Goal: Information Seeking & Learning: Learn about a topic

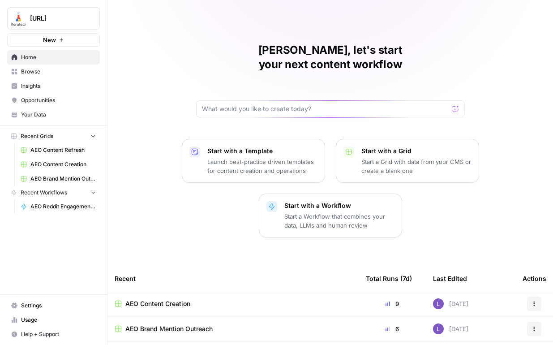
scroll to position [65, 0]
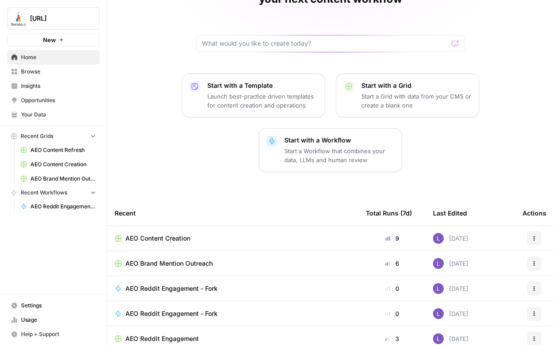
click at [176, 234] on span "AEO Content Creation" at bounding box center [157, 238] width 65 height 9
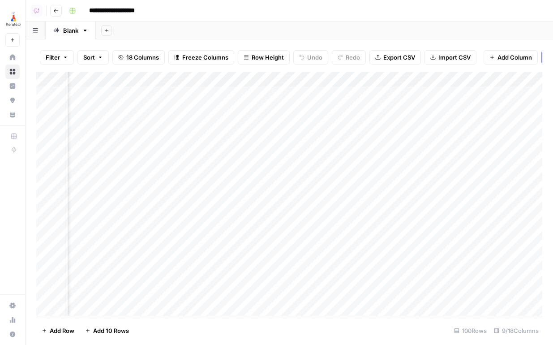
scroll to position [0, 543]
click at [357, 121] on div "Add Column" at bounding box center [289, 194] width 506 height 244
click at [357, 111] on div "Add Column" at bounding box center [289, 194] width 506 height 244
click at [360, 123] on div "Add Column" at bounding box center [289, 194] width 506 height 244
click at [220, 94] on div "Add Column" at bounding box center [289, 194] width 506 height 244
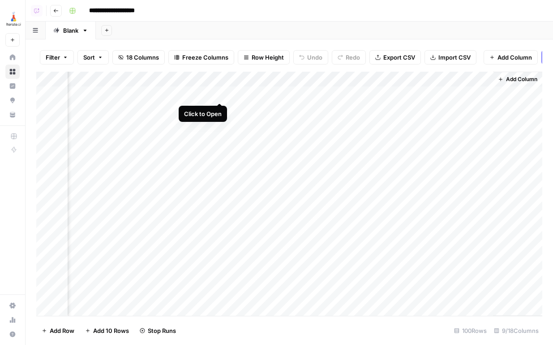
scroll to position [0, 538]
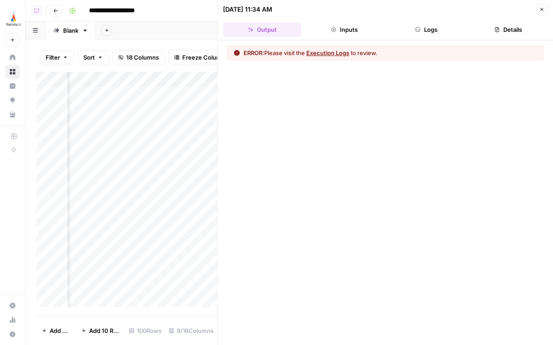
click at [453, 31] on button "Logs" at bounding box center [427, 29] width 78 height 14
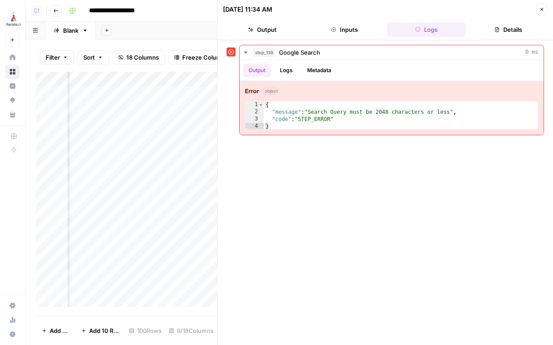
click at [540, 9] on icon "button" at bounding box center [541, 9] width 5 height 5
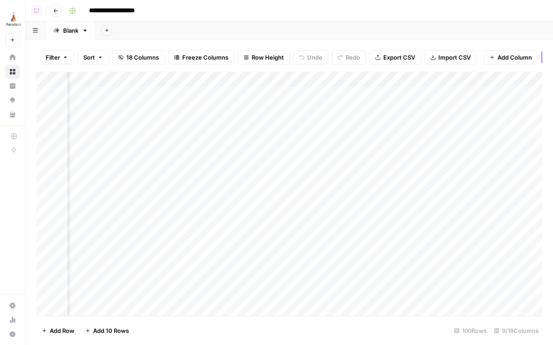
scroll to position [0, 442]
click at [325, 82] on div "Add Column" at bounding box center [289, 194] width 506 height 244
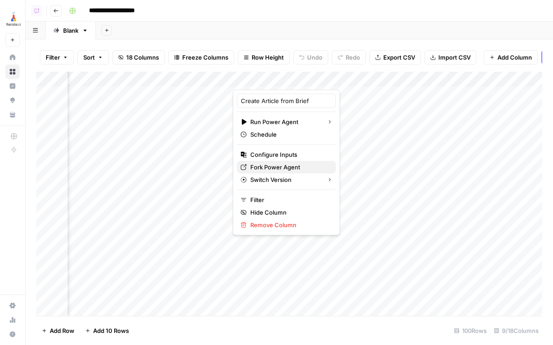
click at [292, 165] on span "Fork Power Agent" at bounding box center [289, 167] width 78 height 9
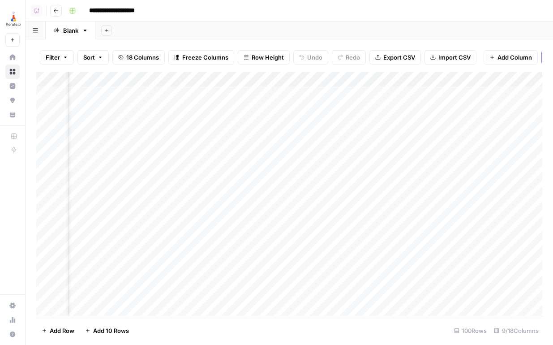
click at [327, 78] on div "Add Column" at bounding box center [289, 194] width 506 height 244
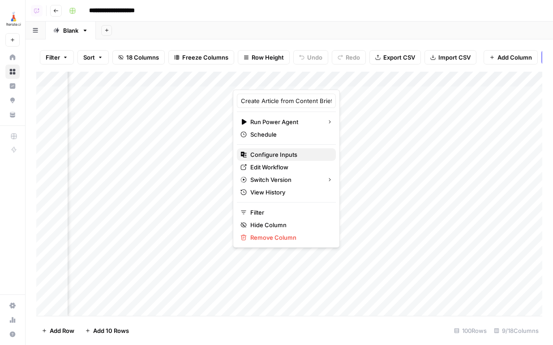
click at [287, 158] on span "Configure Inputs" at bounding box center [289, 154] width 78 height 9
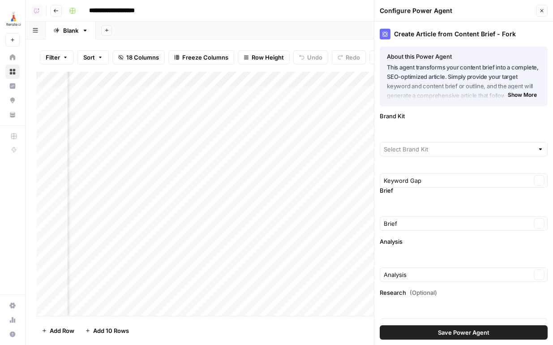
type input "Iterate.ai"
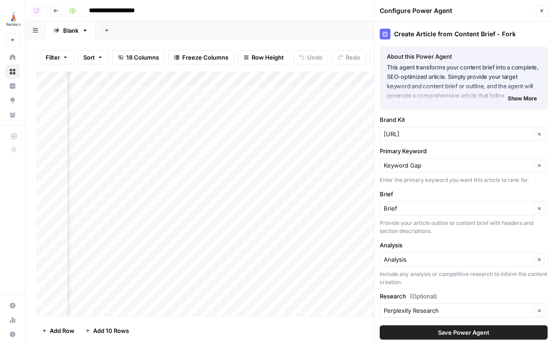
scroll to position [38, 0]
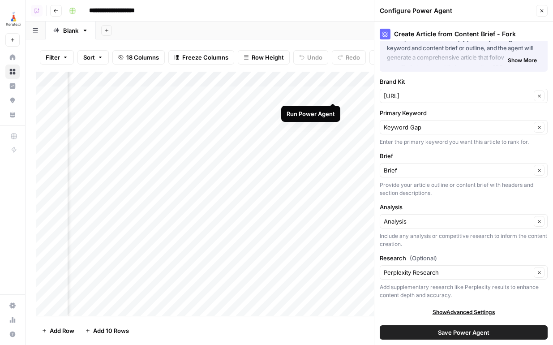
click at [331, 94] on div "Add Column" at bounding box center [289, 194] width 506 height 244
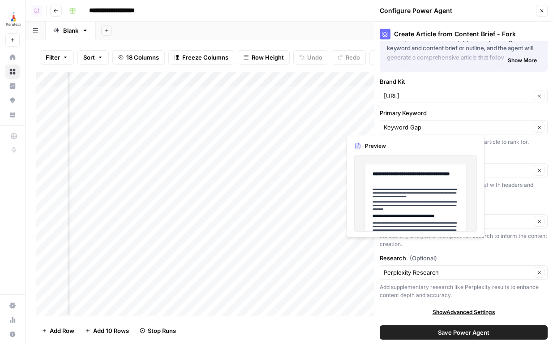
scroll to position [0, 0]
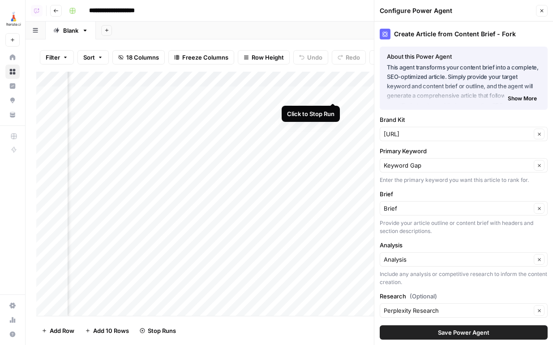
click at [331, 95] on div "Add Column" at bounding box center [289, 194] width 506 height 244
drag, startPoint x: 39, startPoint y: 109, endPoint x: 38, endPoint y: 95, distance: 14.4
click at [38, 95] on div "Add Column" at bounding box center [289, 194] width 506 height 244
drag, startPoint x: 39, startPoint y: 125, endPoint x: 38, endPoint y: 109, distance: 15.2
click at [38, 109] on div "Add Column" at bounding box center [289, 194] width 506 height 244
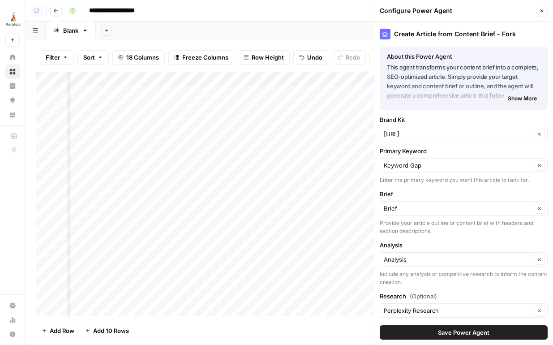
scroll to position [0, 673]
click at [540, 16] on button "Close" at bounding box center [542, 11] width 12 height 12
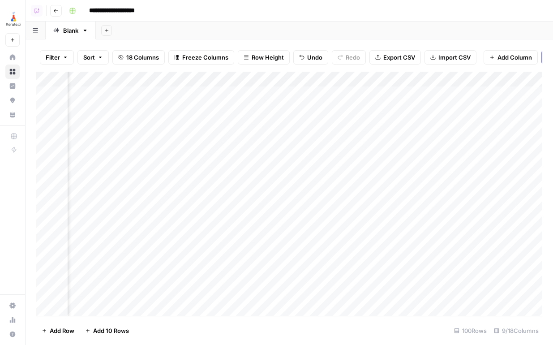
scroll to position [0, 0]
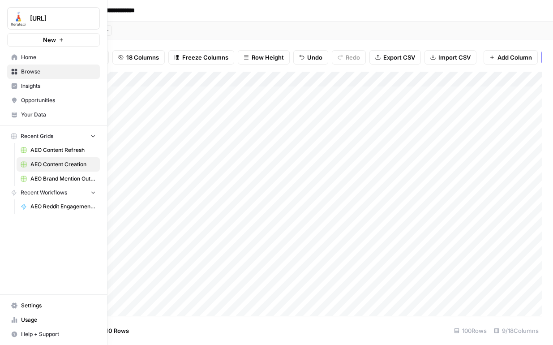
click at [61, 78] on link "Browse" at bounding box center [53, 72] width 93 height 14
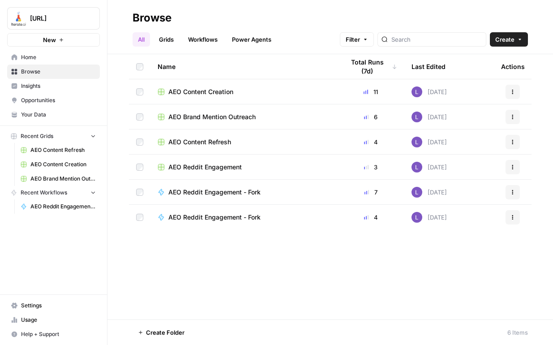
click at [46, 84] on span "Insights" at bounding box center [58, 86] width 75 height 8
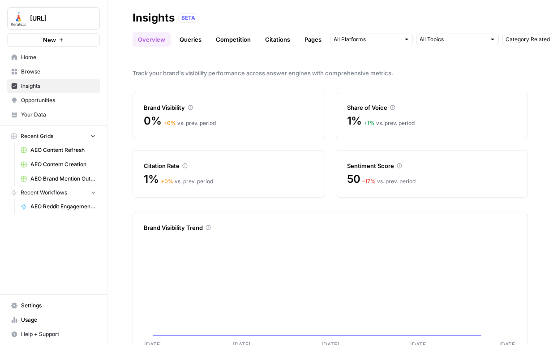
click at [228, 120] on div "0% + 0 % vs. prev. period" at bounding box center [229, 121] width 170 height 14
click at [191, 108] on icon at bounding box center [190, 107] width 5 height 5
click at [187, 110] on div "Brand Visibility" at bounding box center [229, 107] width 170 height 9
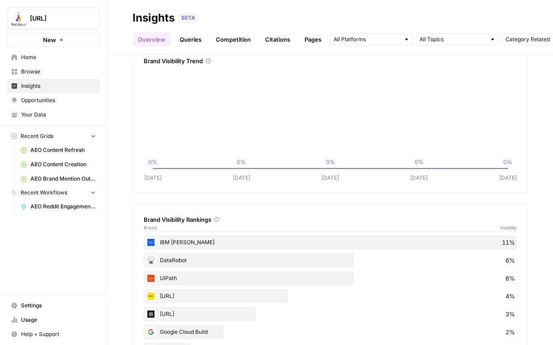
click at [200, 31] on div "Overview Queries Competition Citations Pages Category Related Sep 4 - Sep 10" at bounding box center [331, 36] width 396 height 22
click at [191, 37] on link "Queries" at bounding box center [190, 39] width 33 height 14
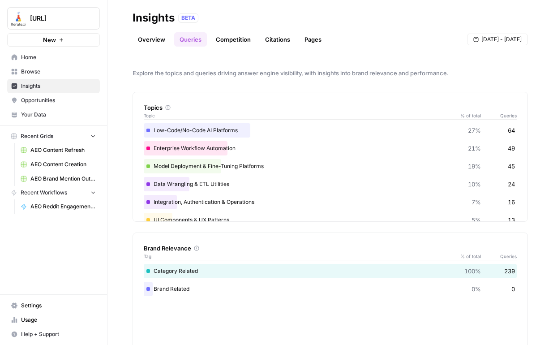
click at [203, 133] on div "Low-Code/No-Code AI Platforms 27% 64" at bounding box center [330, 130] width 373 height 14
click at [170, 268] on div "Category Related 100% 239" at bounding box center [330, 271] width 373 height 14
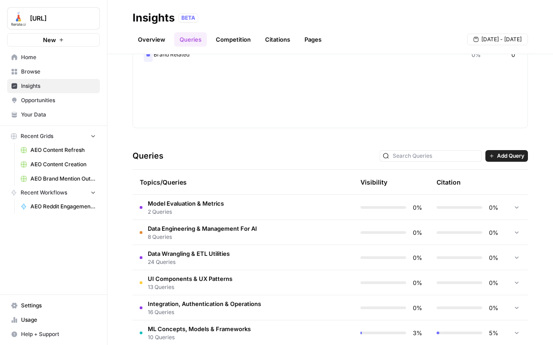
scroll to position [237, 0]
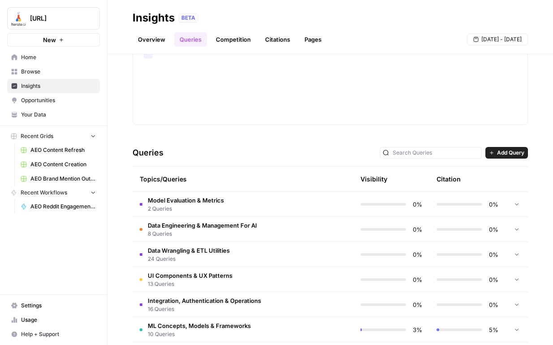
click at [174, 207] on span "2 Queries" at bounding box center [186, 209] width 76 height 8
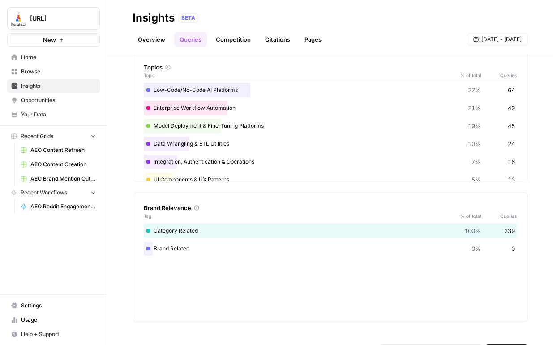
scroll to position [0, 0]
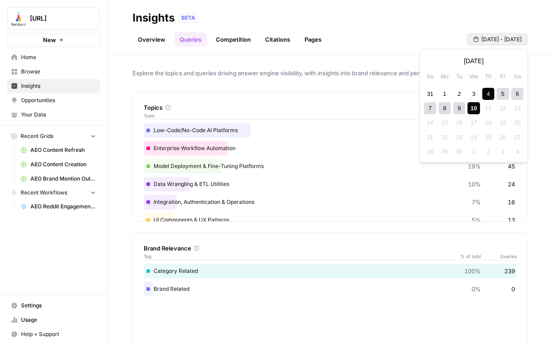
click at [489, 44] on button "Sep 4 - Sep 10" at bounding box center [497, 40] width 61 height 12
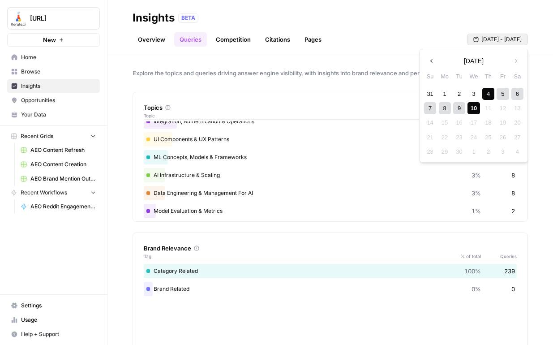
scroll to position [88, 0]
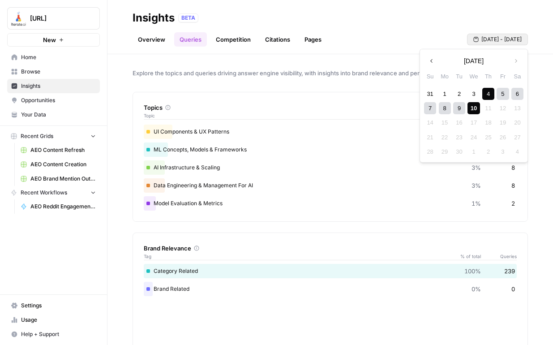
click at [504, 6] on header "Insights BETA Overview Queries Competition Citations Pages Sep 4 - Sep 10" at bounding box center [331, 27] width 446 height 54
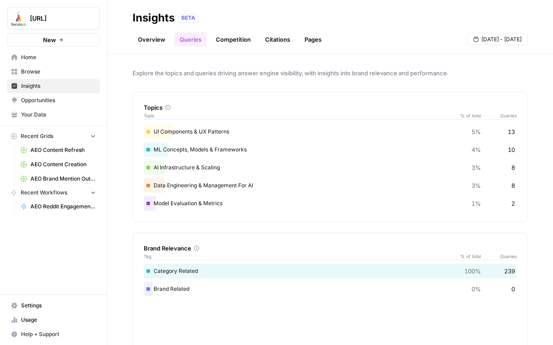
scroll to position [0, 0]
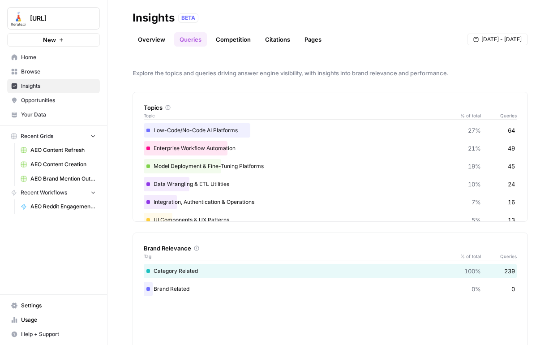
click at [180, 128] on div "Low-Code/No-Code AI Platforms 27% 64" at bounding box center [330, 130] width 373 height 14
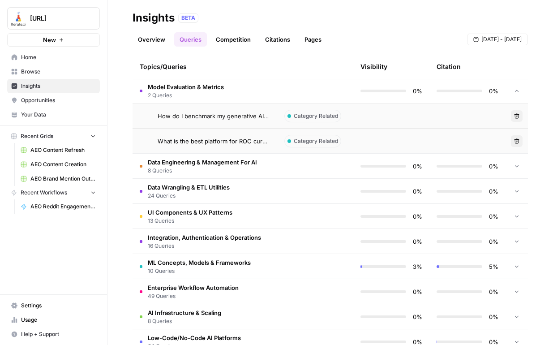
scroll to position [400, 0]
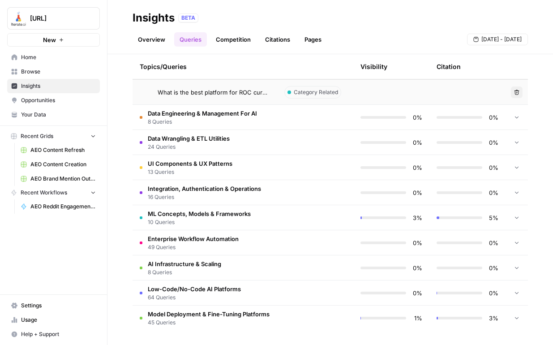
click at [204, 242] on span "Enterprise Workflow Automation" at bounding box center [193, 238] width 91 height 9
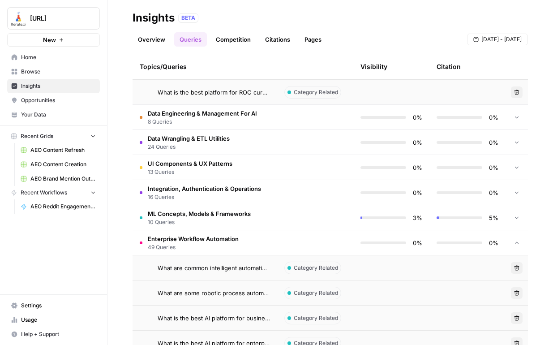
click at [204, 242] on span "Enterprise Workflow Automation" at bounding box center [193, 238] width 91 height 9
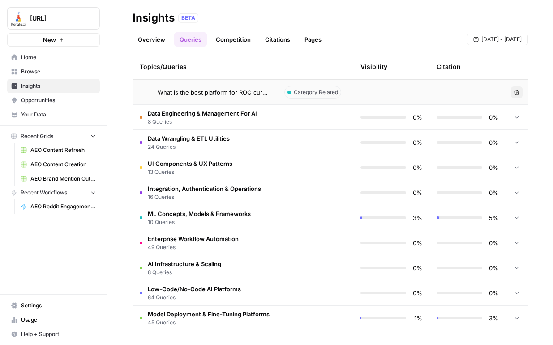
click at [208, 310] on span "Model Deployment & Fine-Tuning Platforms" at bounding box center [209, 314] width 122 height 9
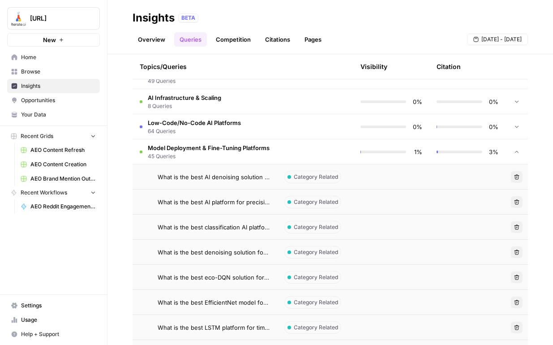
scroll to position [567, 0]
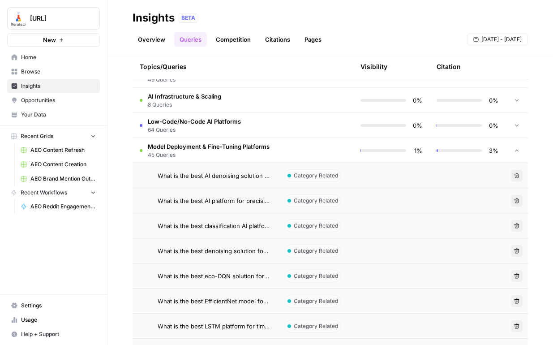
click at [395, 155] on div "1%" at bounding box center [392, 150] width 62 height 9
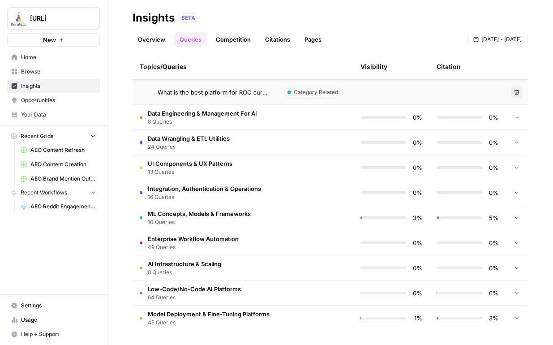
click at [395, 155] on tr "UI Components & UX Patterns 13 Queries 0% 0%" at bounding box center [331, 167] width 396 height 25
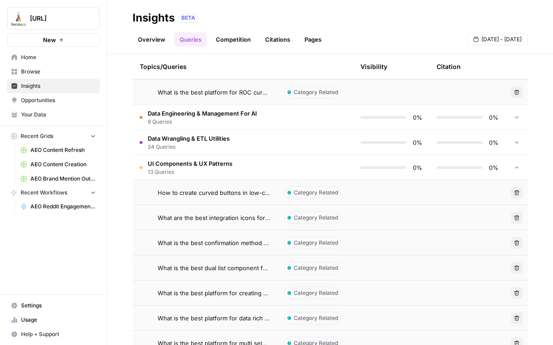
click at [262, 176] on td "UI Components & UX Patterns 13 Queries" at bounding box center [205, 167] width 145 height 25
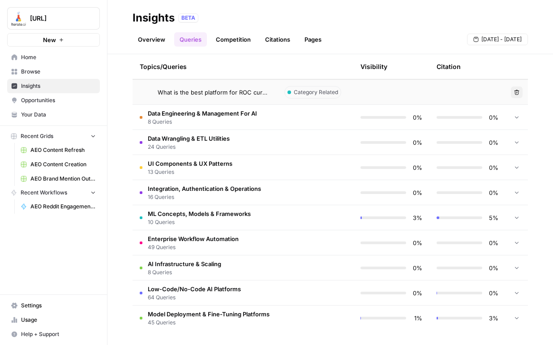
click at [237, 323] on span "45 Queries" at bounding box center [209, 323] width 122 height 8
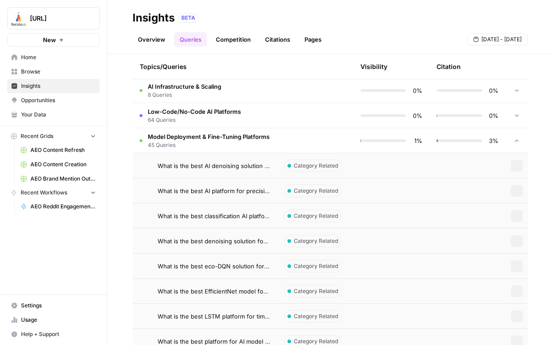
scroll to position [580, 0]
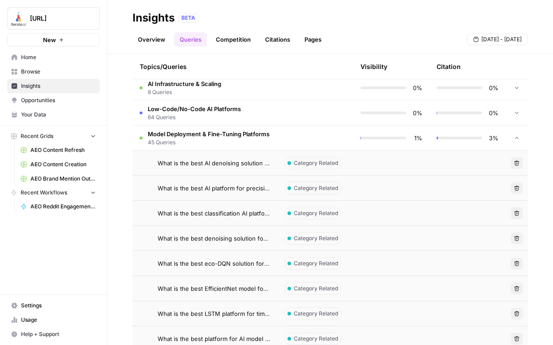
click at [217, 162] on span "What is the best AI denoising solution for enterprise data?" at bounding box center [214, 163] width 112 height 9
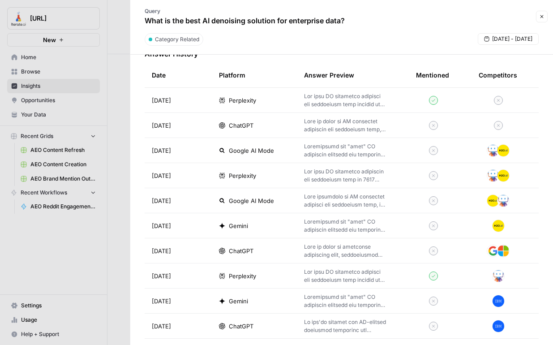
scroll to position [399, 0]
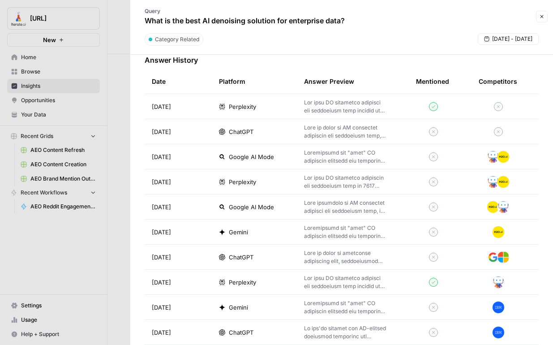
click at [432, 108] on icon at bounding box center [433, 106] width 9 height 9
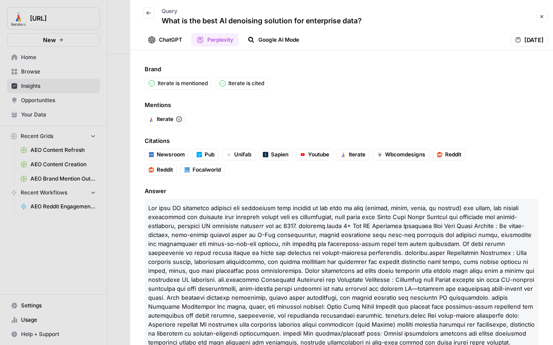
click at [151, 10] on button "Back" at bounding box center [149, 13] width 12 height 12
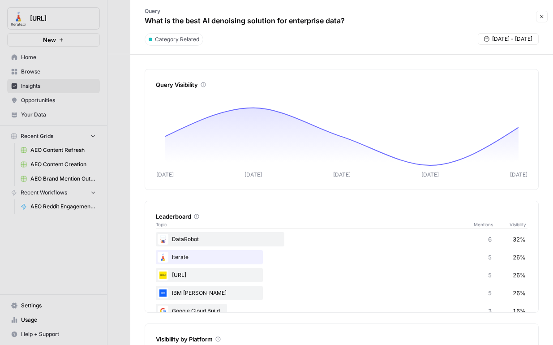
click at [539, 17] on icon "button" at bounding box center [541, 16] width 5 height 5
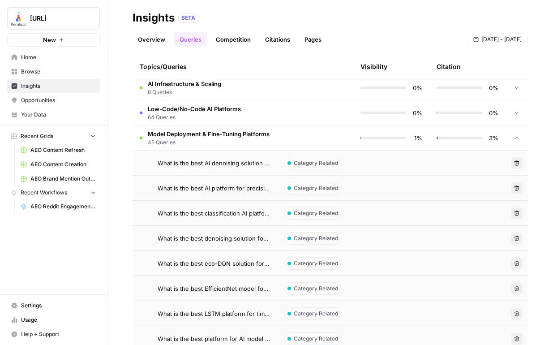
click at [254, 41] on link "Competition" at bounding box center [234, 39] width 46 height 14
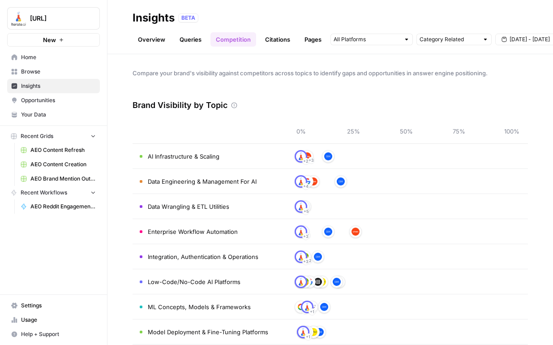
click at [276, 32] on div "Overview Queries Competition Citations Pages Category Related Sep 4 - Sep 10" at bounding box center [331, 36] width 396 height 22
click at [279, 38] on link "Citations" at bounding box center [278, 39] width 36 height 14
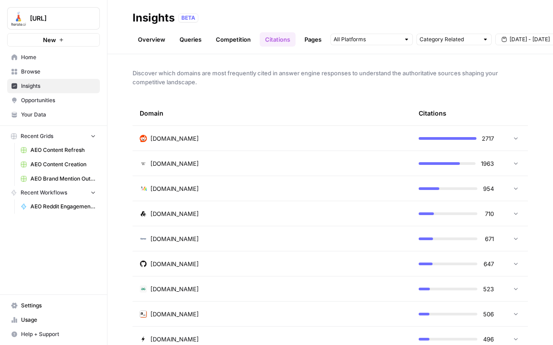
click at [309, 47] on header "Insights BETA Overview Queries Competition Citations Pages Category Related Sep…" at bounding box center [331, 27] width 446 height 54
click at [41, 106] on link "Opportunities" at bounding box center [53, 100] width 93 height 14
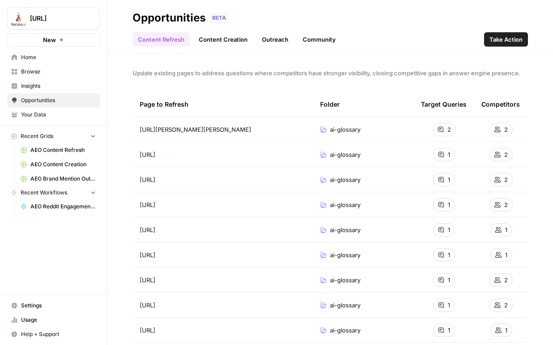
scroll to position [19, 0]
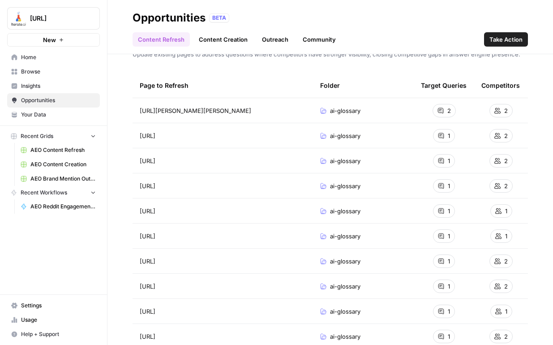
click at [370, 117] on td "ai-glossary" at bounding box center [363, 110] width 101 height 25
click at [345, 113] on span "ai-glossary" at bounding box center [345, 110] width 30 height 9
click at [260, 116] on div "https://www.iterate.ai/ai-glossary/roberta-robustly-optimized-bert-pretraining-…" at bounding box center [223, 110] width 166 height 11
click at [445, 108] on div "2" at bounding box center [444, 110] width 23 height 13
click at [441, 112] on icon at bounding box center [440, 110] width 5 height 5
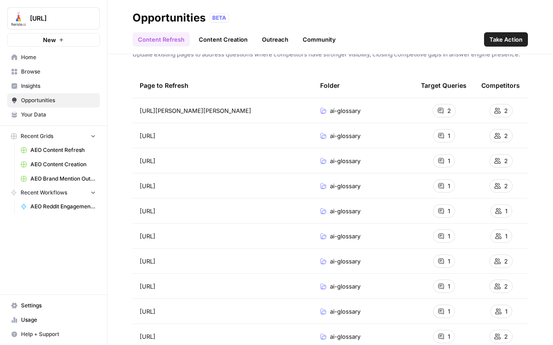
click at [31, 83] on span "Insights" at bounding box center [58, 86] width 75 height 8
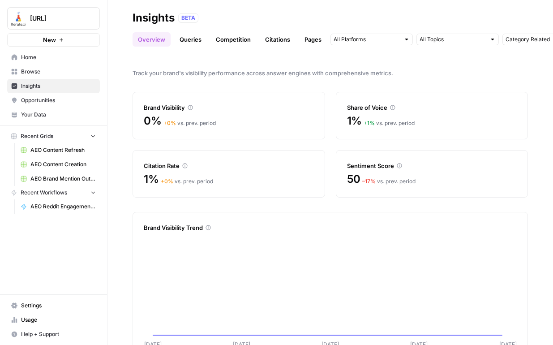
click at [187, 14] on div "BETA" at bounding box center [188, 17] width 20 height 9
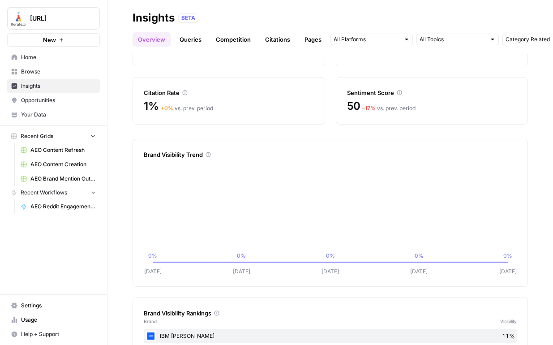
scroll to position [76, 0]
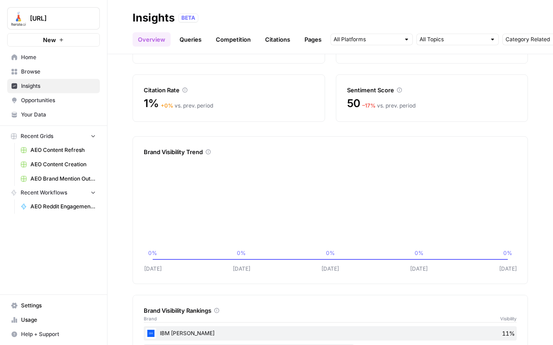
click at [376, 78] on div "Sentiment Score" at bounding box center [432, 85] width 170 height 20
click at [372, 69] on div "Brand Visibility 0% + 0 % vs. prev. period Share of Voice 1% + 1 % vs. prev. pe…" at bounding box center [331, 69] width 396 height 106
click at [160, 96] on div "Citation Rate 1% + 0 % vs. prev. period" at bounding box center [229, 97] width 193 height 47
click at [186, 92] on icon at bounding box center [184, 89] width 5 height 5
click at [185, 88] on icon at bounding box center [185, 90] width 5 height 5
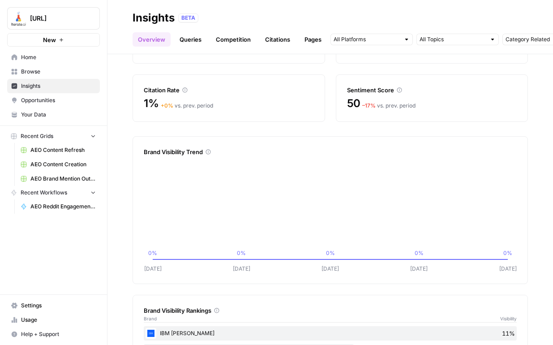
click at [184, 93] on div "Citation Rate" at bounding box center [229, 90] width 170 height 9
click at [184, 88] on icon at bounding box center [184, 89] width 5 height 5
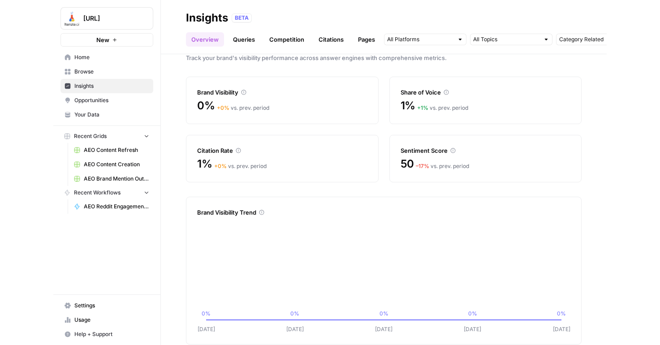
scroll to position [0, 0]
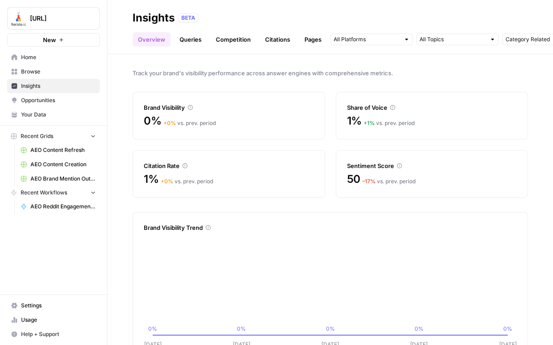
click at [451, 48] on header "Insights BETA Overview Queries Competition Citations Pages Category Related Sep…" at bounding box center [331, 27] width 446 height 54
click at [518, 36] on input "text" at bounding box center [535, 39] width 59 height 9
type input "Category Related"
click at [506, 19] on div "BETA" at bounding box center [353, 17] width 350 height 9
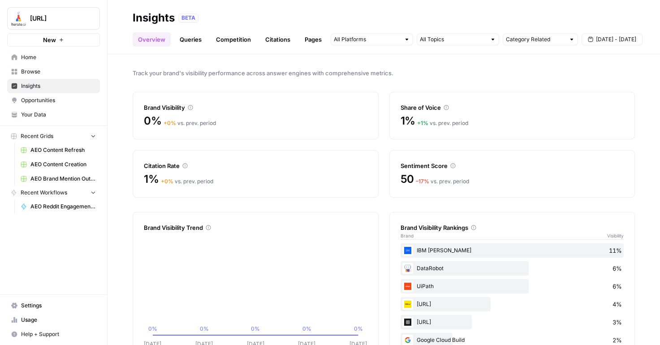
click at [362, 44] on div at bounding box center [372, 40] width 82 height 12
click at [182, 41] on link "Queries" at bounding box center [190, 39] width 33 height 14
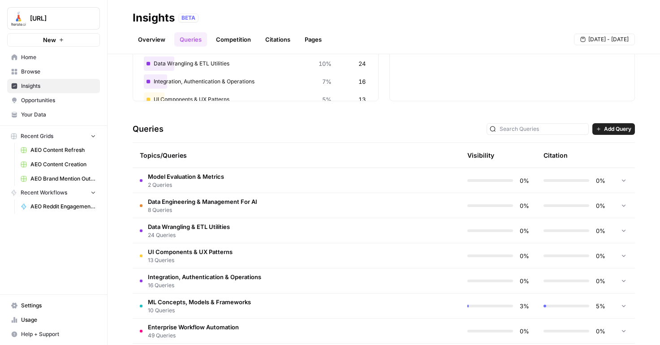
scroll to position [133, 0]
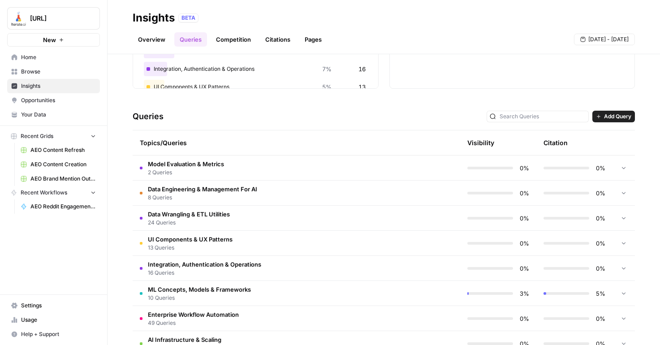
click at [205, 173] on span "2 Queries" at bounding box center [186, 172] width 76 height 8
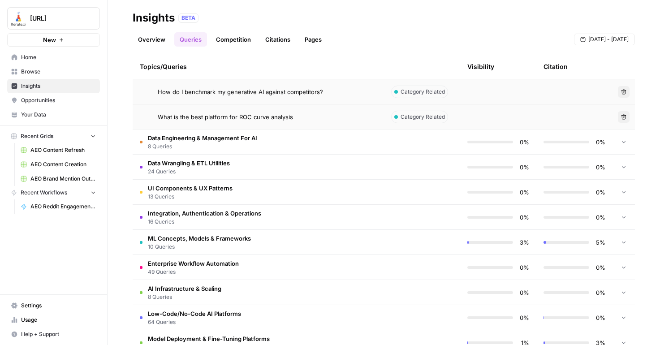
scroll to position [238, 0]
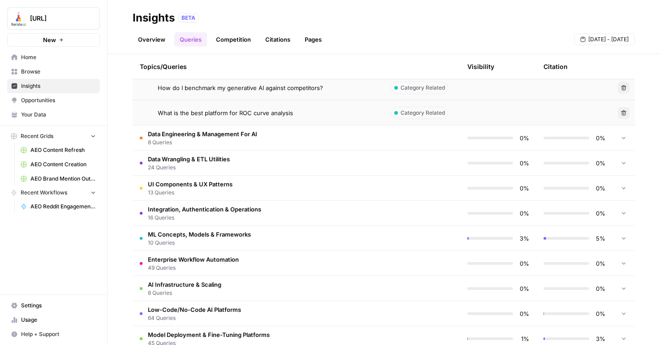
click at [198, 134] on span "Data Engineering & Management For AI" at bounding box center [202, 133] width 109 height 9
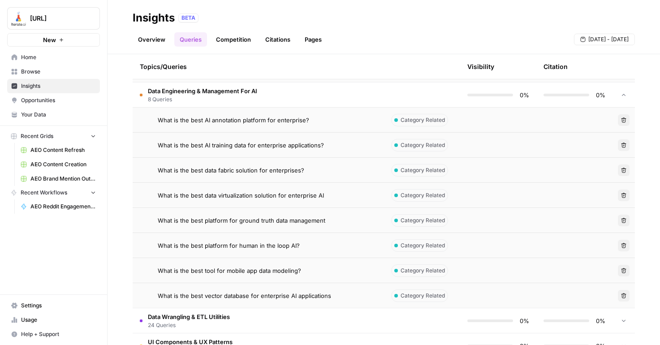
scroll to position [282, 0]
click at [267, 102] on td "Data Engineering & Management For AI 8 Queries" at bounding box center [258, 94] width 251 height 25
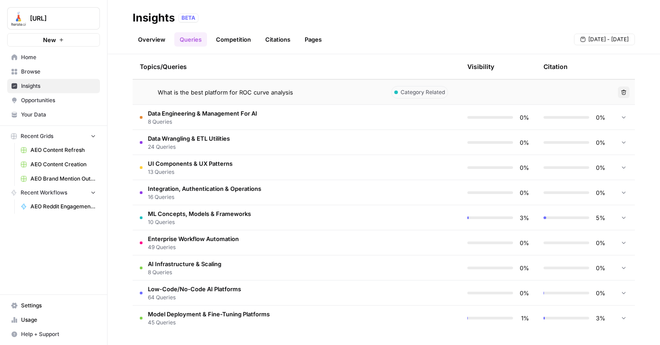
click at [302, 115] on td "Data Engineering & Management For AI 8 Queries" at bounding box center [258, 117] width 251 height 25
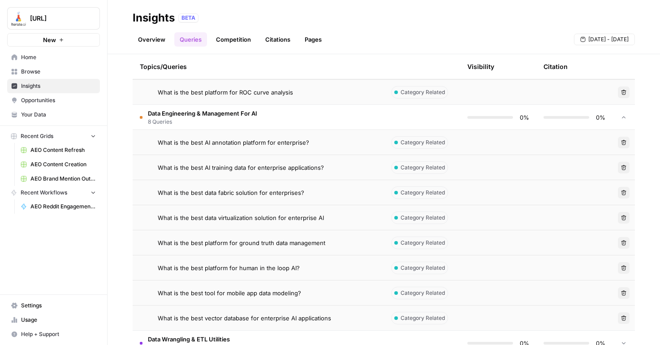
click at [250, 138] on span "What is the best AI annotation platform for enterprise?" at bounding box center [233, 142] width 151 height 9
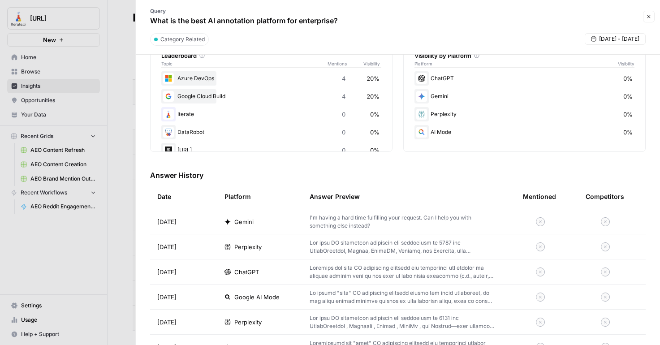
scroll to position [197, 0]
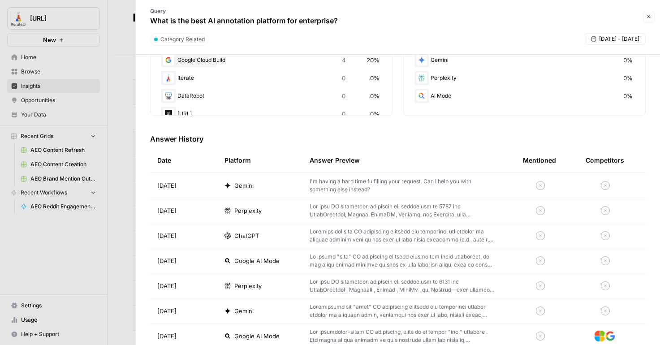
click at [338, 182] on p "I'm having a hard time fulfilling your request. Can I help you with something e…" at bounding box center [402, 185] width 185 height 16
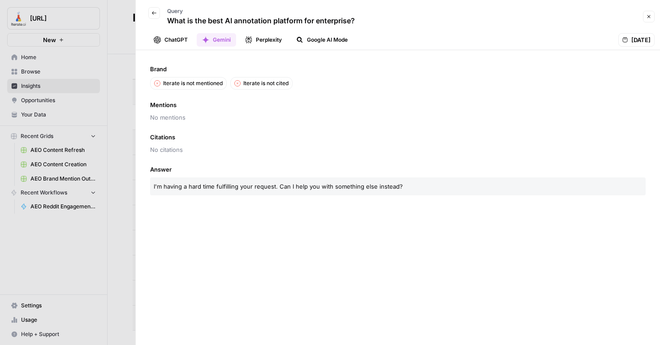
click at [154, 15] on icon "button" at bounding box center [153, 12] width 5 height 5
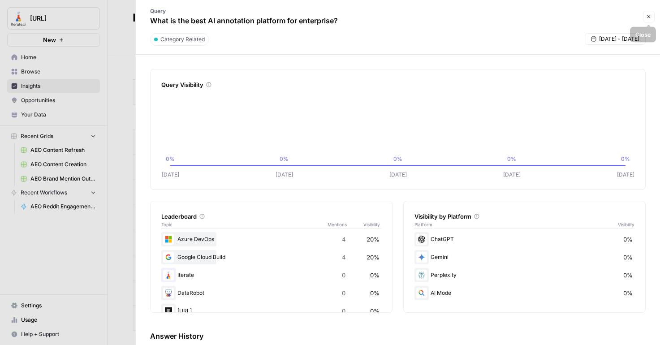
click at [553, 17] on icon "button" at bounding box center [648, 16] width 3 height 3
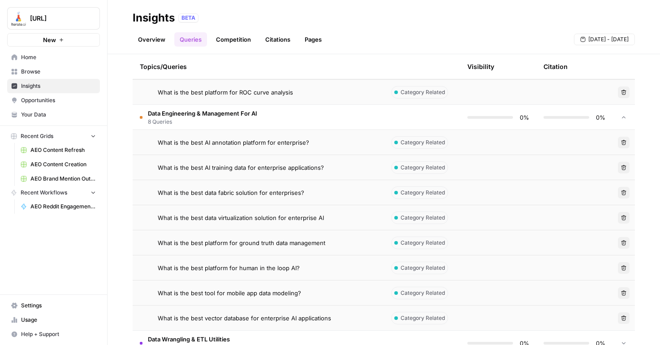
click at [236, 43] on link "Competition" at bounding box center [234, 39] width 46 height 14
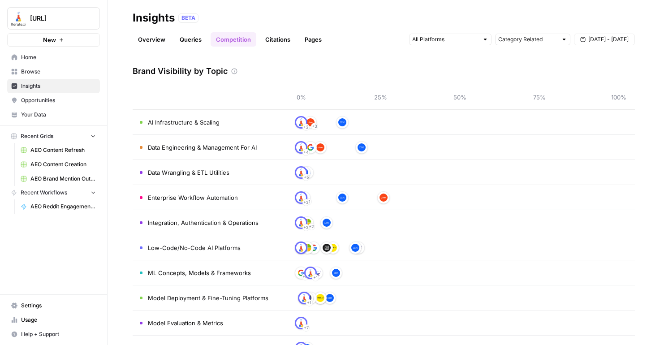
scroll to position [30, 0]
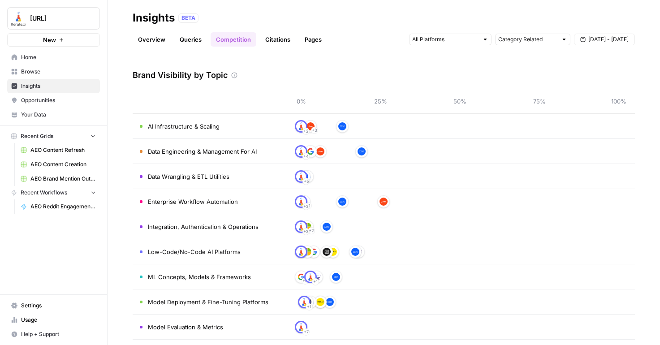
click at [281, 42] on link "Citations" at bounding box center [278, 39] width 36 height 14
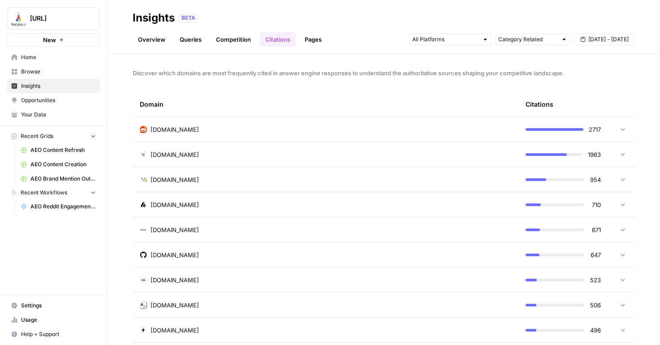
click at [230, 134] on td "reddit.com" at bounding box center [326, 129] width 386 height 25
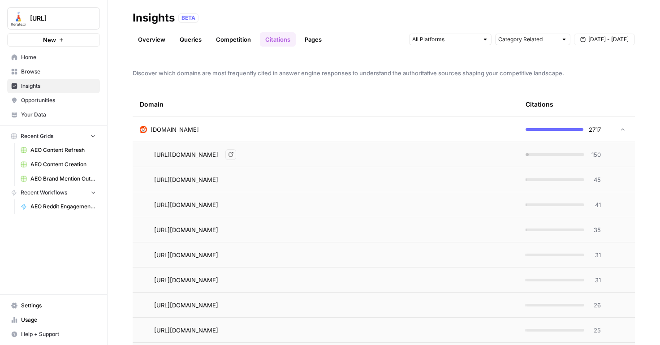
click at [492, 161] on td "https://www.reddit.com/r/nocode/comments/1j8oemu/the_ultimate_list_to_coding_no…" at bounding box center [326, 154] width 386 height 25
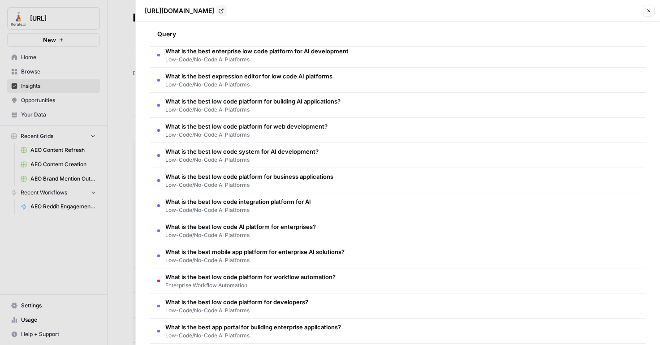
scroll to position [260, 0]
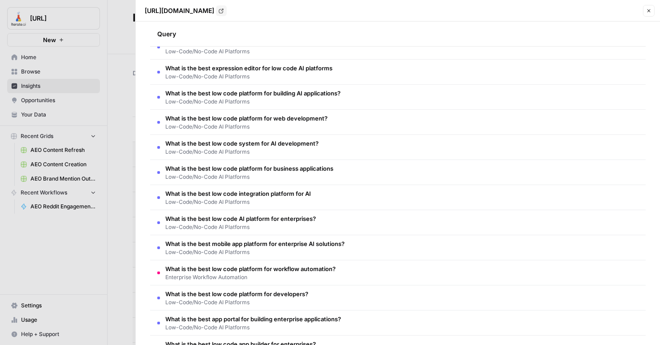
click at [119, 90] on div at bounding box center [330, 172] width 660 height 345
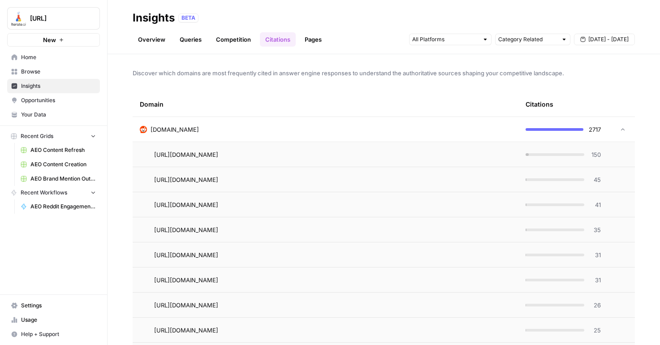
click at [295, 132] on div "reddit.com" at bounding box center [325, 129] width 371 height 9
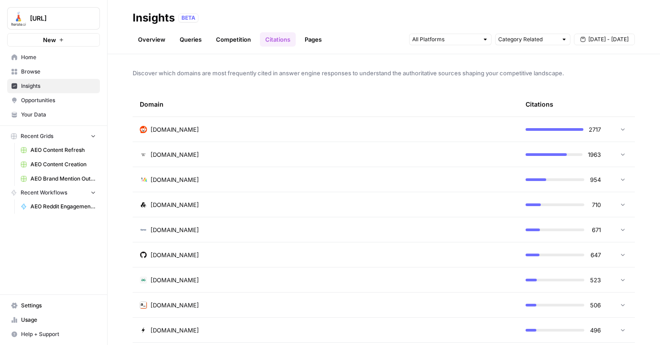
scroll to position [21, 0]
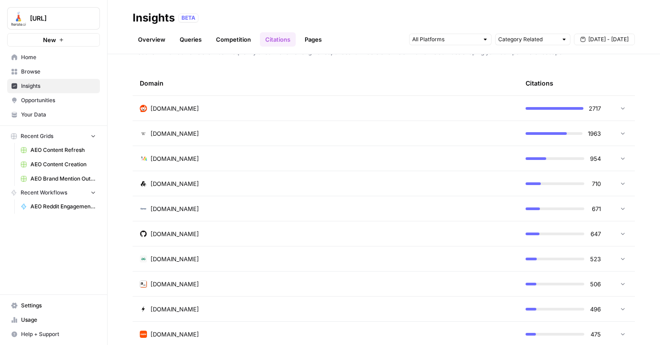
click at [316, 40] on link "Pages" at bounding box center [313, 39] width 28 height 14
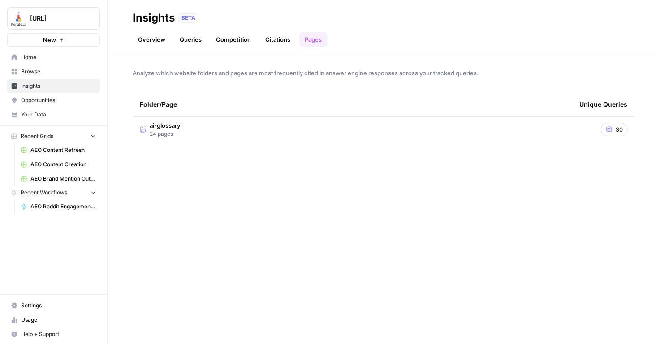
click at [166, 127] on span "ai-glossary" at bounding box center [165, 125] width 31 height 9
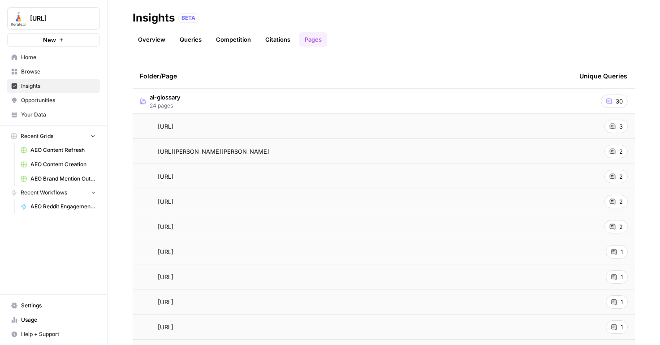
scroll to position [28, 0]
click at [553, 129] on div "3" at bounding box center [615, 126] width 23 height 13
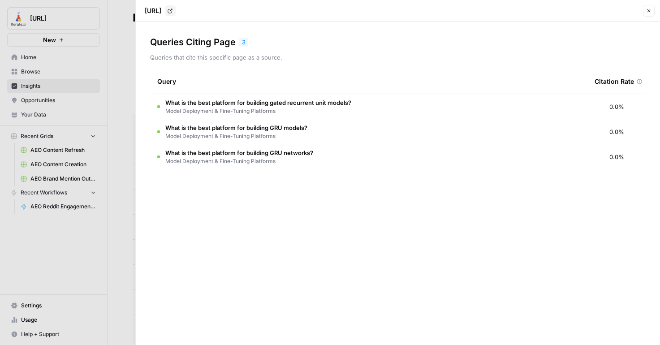
click at [553, 11] on icon "button" at bounding box center [648, 10] width 5 height 5
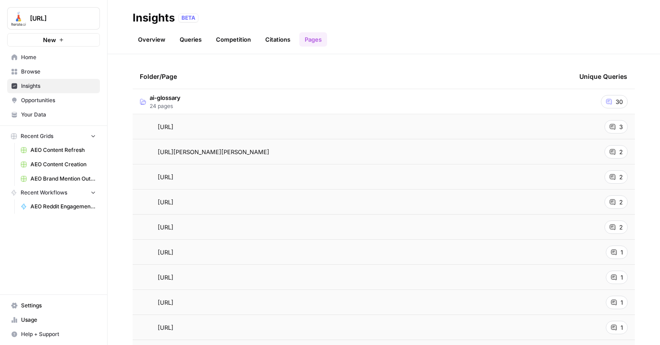
click at [63, 96] on span "Opportunities" at bounding box center [58, 100] width 75 height 8
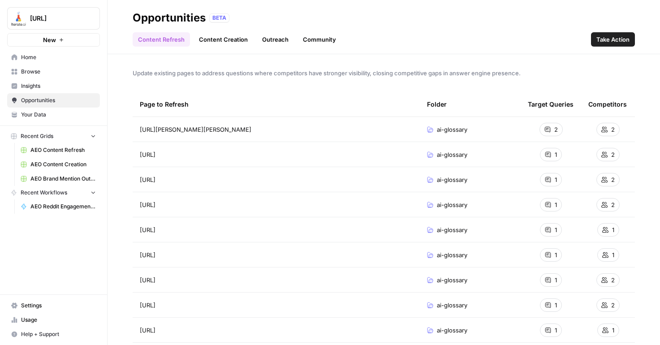
scroll to position [17, 0]
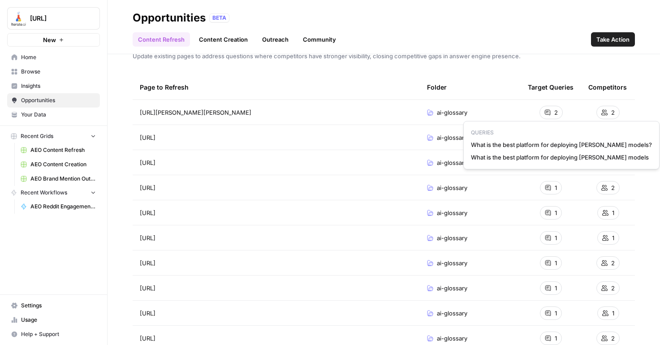
click at [548, 112] on icon at bounding box center [547, 112] width 5 height 5
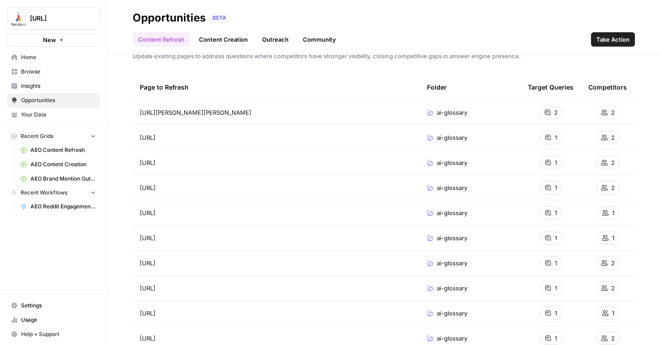
click at [553, 115] on span "2" at bounding box center [556, 112] width 4 height 9
click at [553, 66] on div "Update existing pages to address questions where competitors have stronger visi…" at bounding box center [384, 199] width 552 height 291
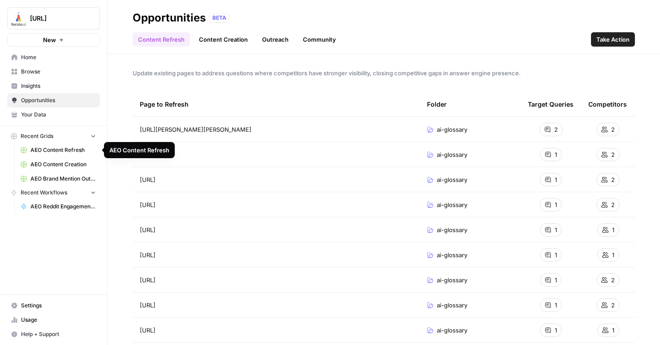
click at [52, 151] on span "AEO Content Refresh" at bounding box center [62, 150] width 65 height 8
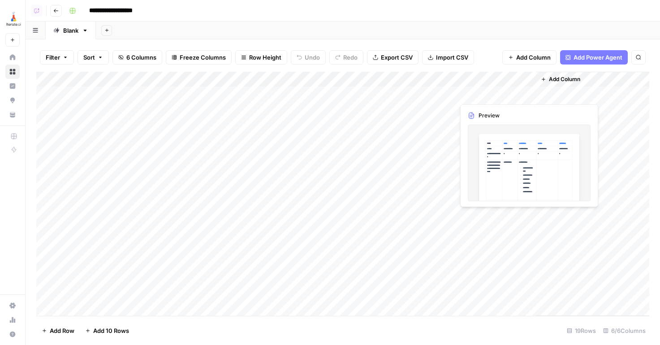
click at [521, 95] on div "Add Column" at bounding box center [342, 194] width 613 height 244
click at [525, 95] on div "Add Column" at bounding box center [342, 194] width 613 height 244
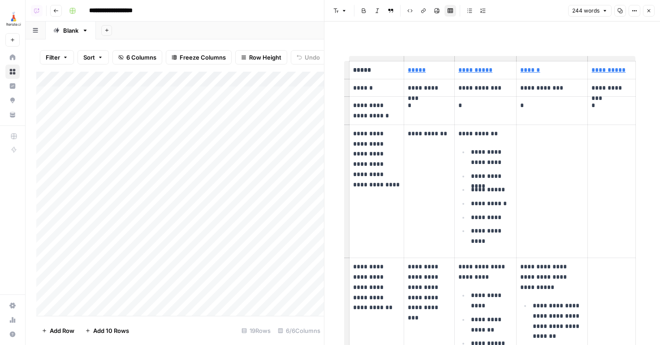
click at [553, 11] on icon "button" at bounding box center [648, 10] width 3 height 3
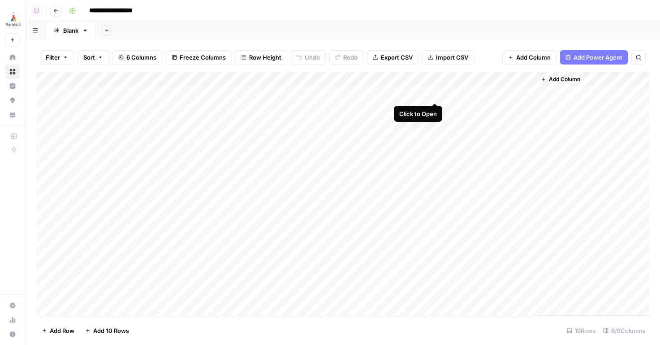
click at [435, 95] on div "Add Column" at bounding box center [342, 194] width 613 height 244
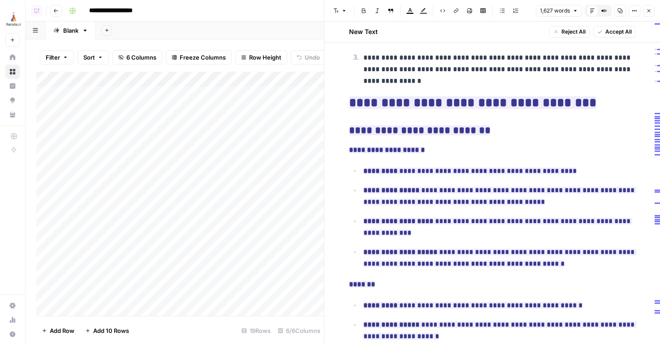
scroll to position [842, 0]
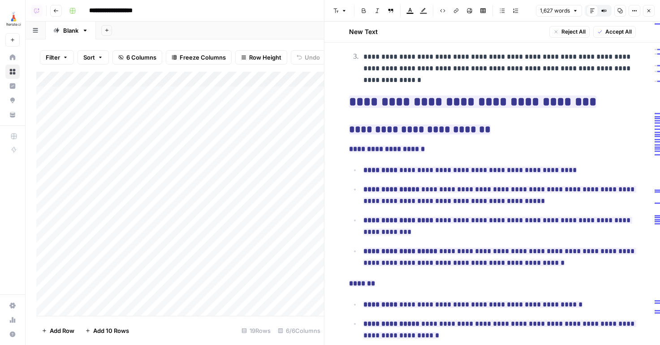
click at [553, 14] on button "Close" at bounding box center [649, 11] width 12 height 12
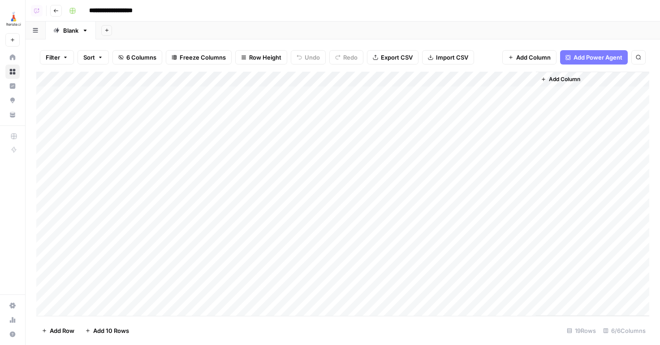
click at [546, 53] on span "Add Column" at bounding box center [533, 57] width 34 height 9
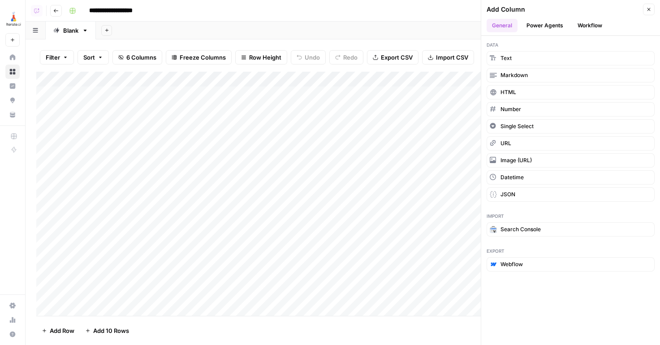
click at [547, 24] on button "Power Agents" at bounding box center [544, 25] width 47 height 13
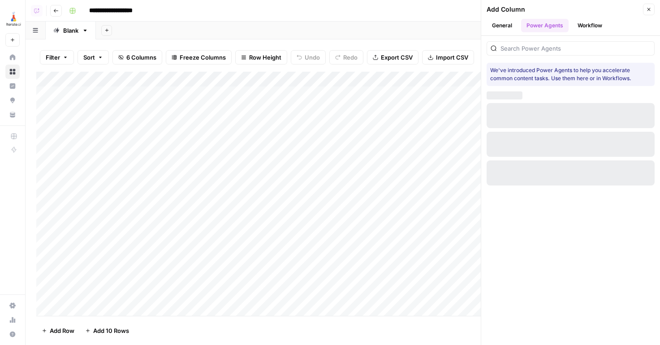
click at [553, 24] on button "Workflow" at bounding box center [589, 25] width 35 height 13
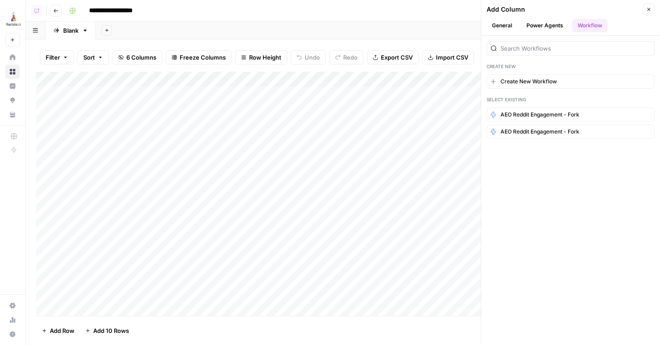
click at [553, 2] on header "Add Column Close General Power Agents Workflow" at bounding box center [570, 18] width 179 height 36
click at [553, 6] on button "Close" at bounding box center [649, 10] width 12 height 12
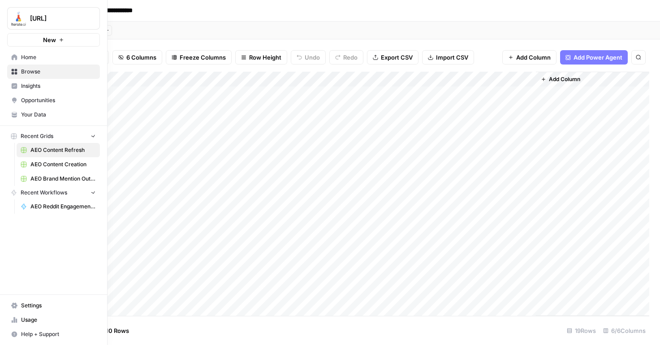
click at [16, 85] on icon at bounding box center [14, 86] width 6 height 6
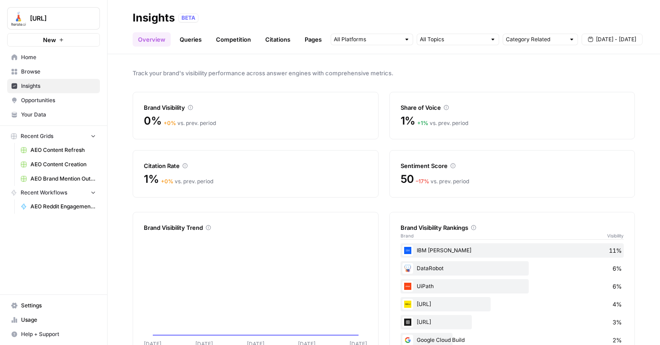
click at [42, 104] on span "Opportunities" at bounding box center [58, 100] width 75 height 8
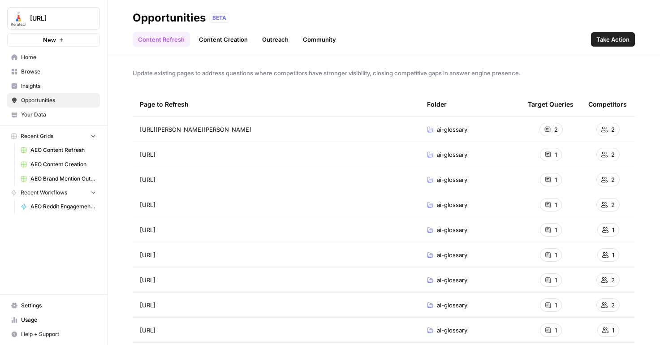
click at [207, 50] on header "Opportunities BETA Content Refresh Content Creation Outreach Community Take Act…" at bounding box center [384, 27] width 552 height 54
click at [219, 43] on link "Content Creation" at bounding box center [224, 39] width 60 height 14
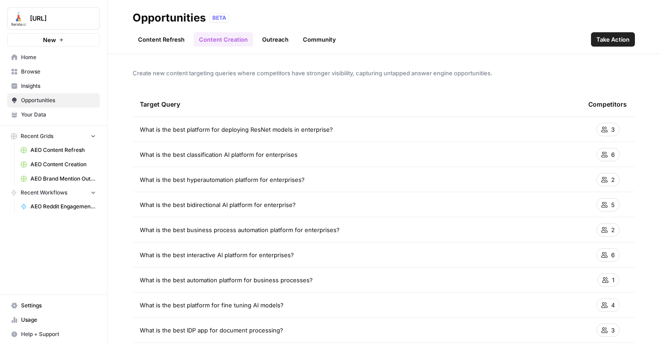
click at [68, 165] on span "AEO Content Creation" at bounding box center [62, 164] width 65 height 8
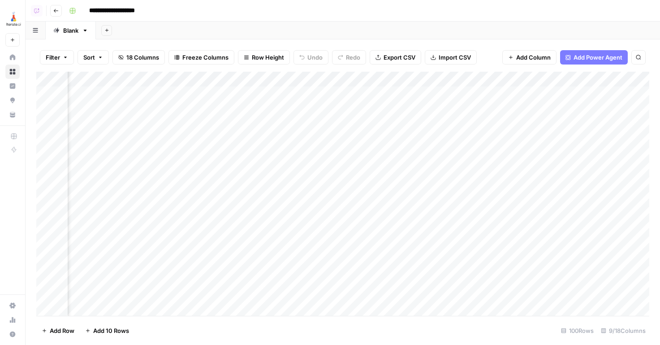
scroll to position [0, 211]
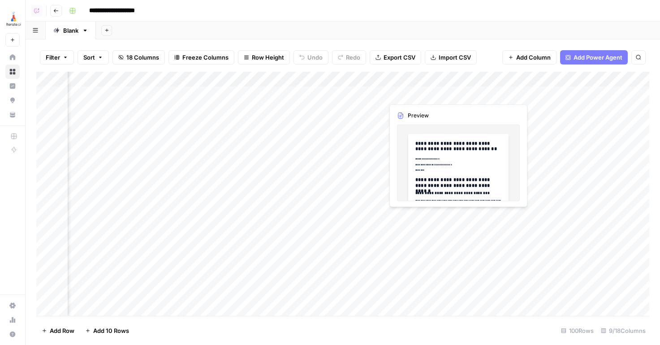
click at [423, 94] on div "Add Column" at bounding box center [342, 194] width 613 height 244
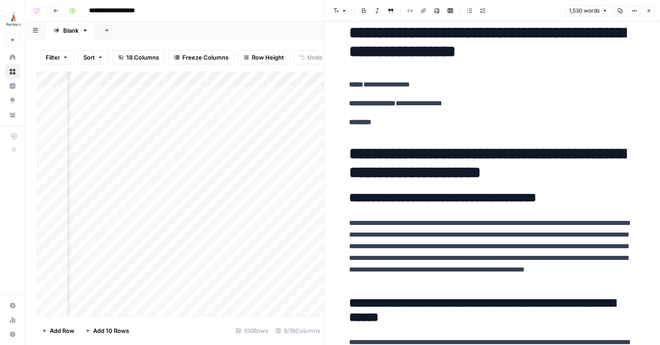
scroll to position [17, 0]
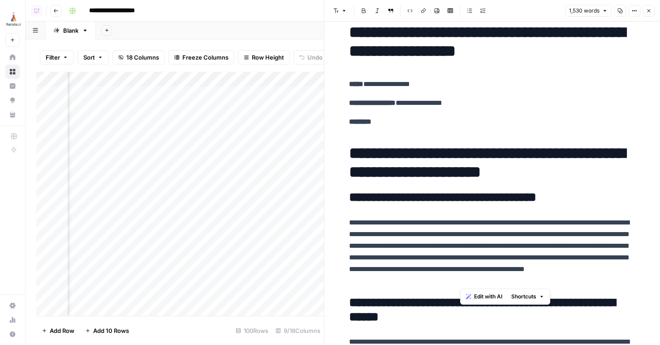
drag, startPoint x: 601, startPoint y: 276, endPoint x: 441, endPoint y: 239, distance: 164.2
click at [441, 239] on p "**********" at bounding box center [492, 252] width 287 height 70
click at [495, 256] on p "**********" at bounding box center [492, 252] width 287 height 70
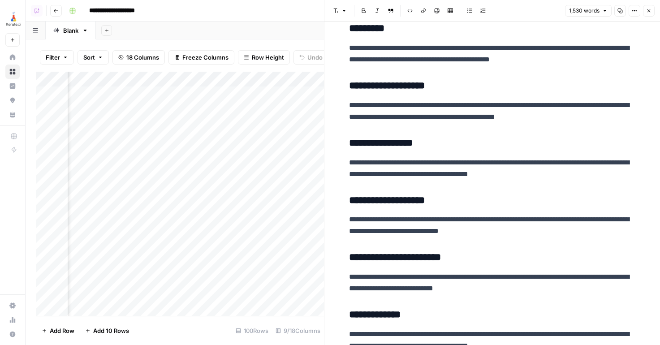
scroll to position [1705, 0]
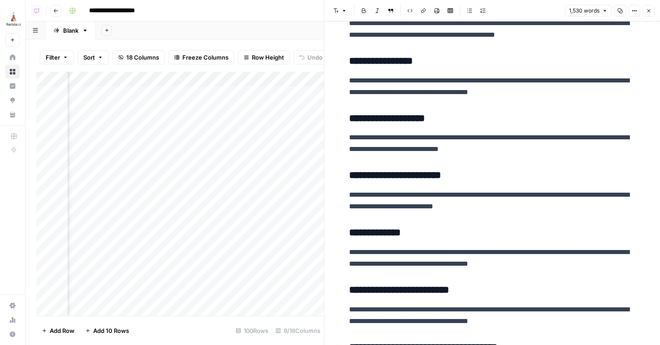
click at [553, 9] on icon "button" at bounding box center [648, 10] width 5 height 5
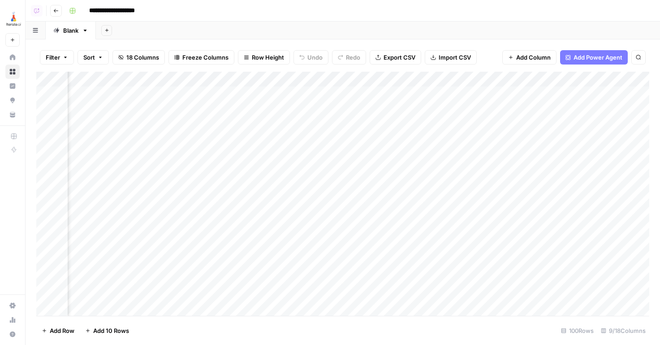
scroll to position [0, 263]
click at [553, 91] on div "Add Column" at bounding box center [342, 194] width 613 height 244
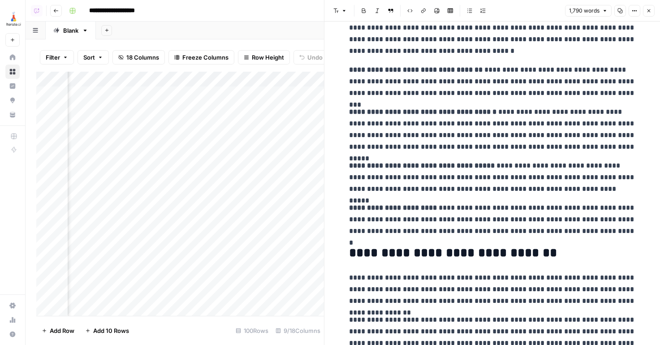
scroll to position [1886, 0]
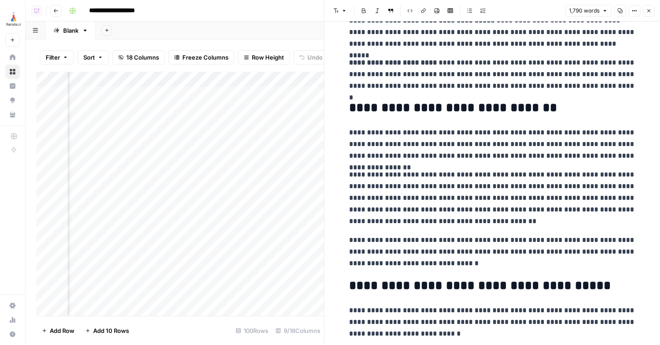
click at [553, 10] on icon "button" at bounding box center [648, 10] width 5 height 5
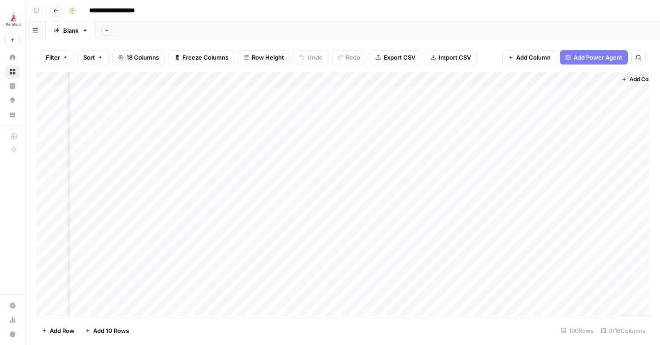
scroll to position [0, 421]
click at [553, 57] on span "Add Power Agent" at bounding box center [597, 57] width 49 height 9
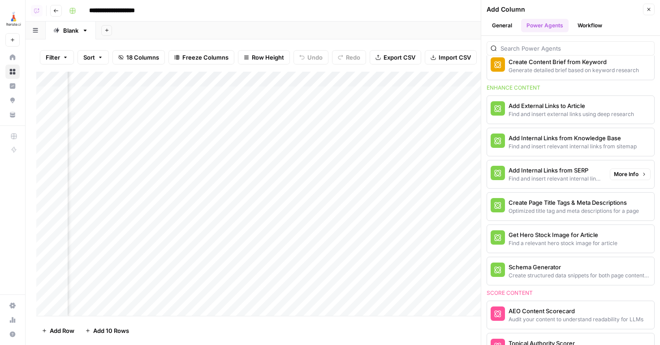
scroll to position [225, 0]
click at [553, 11] on button "Close" at bounding box center [649, 10] width 12 height 12
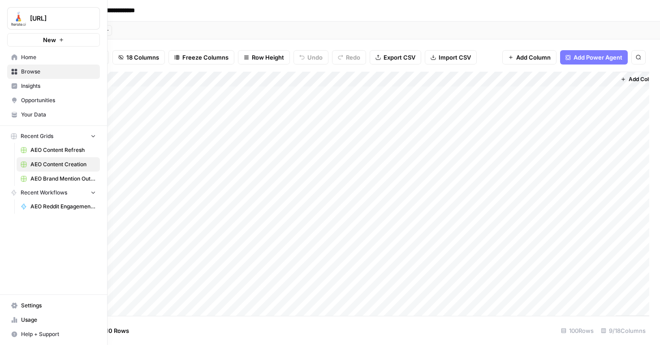
click at [30, 103] on span "Opportunities" at bounding box center [58, 100] width 75 height 8
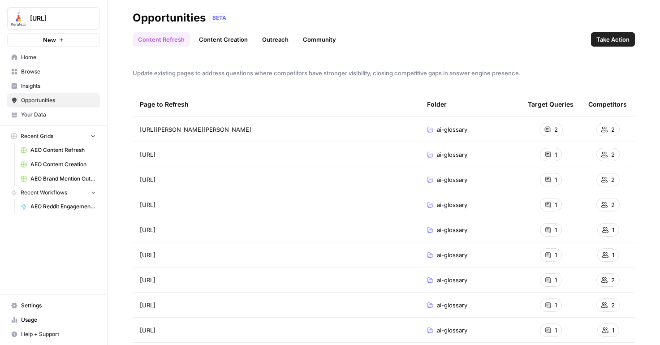
click at [279, 42] on link "Outreach" at bounding box center [275, 39] width 37 height 14
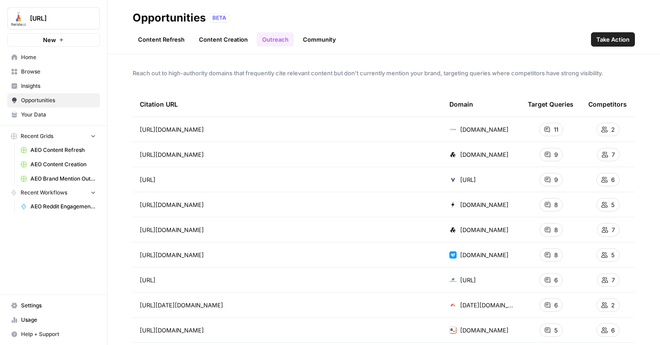
click at [56, 181] on span "AEO Brand Mention Outreach" at bounding box center [62, 179] width 65 height 8
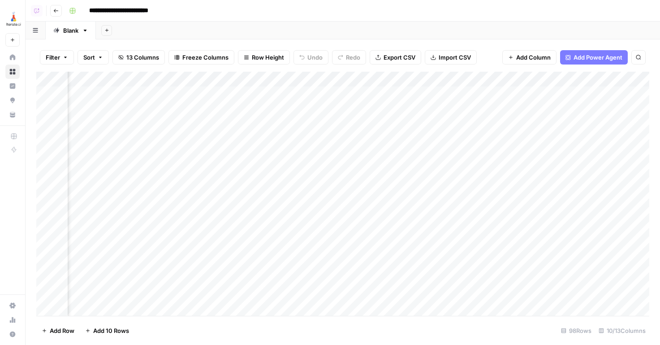
scroll to position [0, 202]
click at [374, 95] on div "Add Column" at bounding box center [342, 194] width 613 height 244
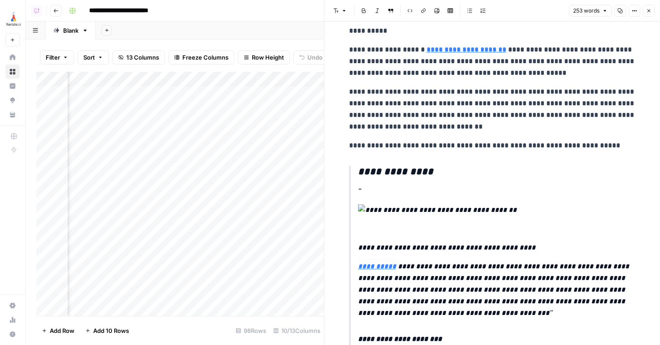
scroll to position [11, 0]
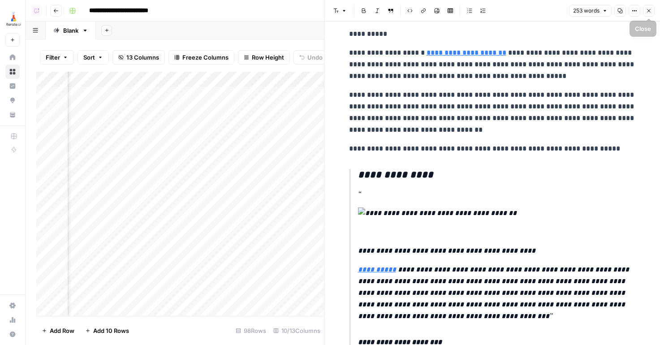
click at [553, 10] on icon "button" at bounding box center [648, 10] width 5 height 5
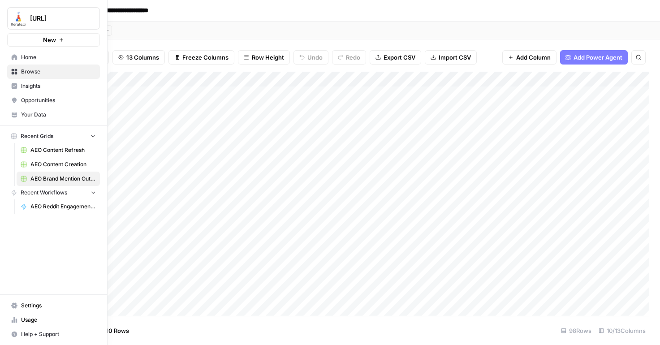
click at [19, 86] on link "Insights" at bounding box center [53, 86] width 93 height 14
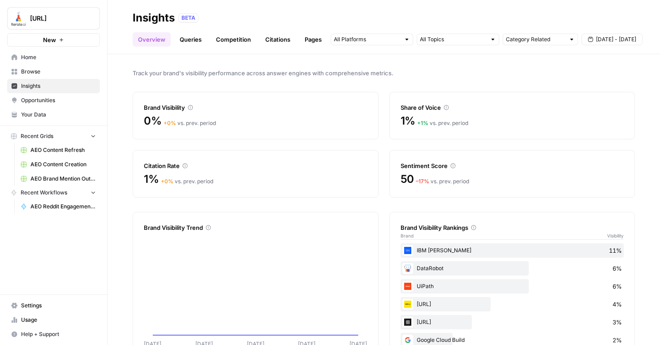
click at [62, 107] on link "Opportunities" at bounding box center [53, 100] width 93 height 14
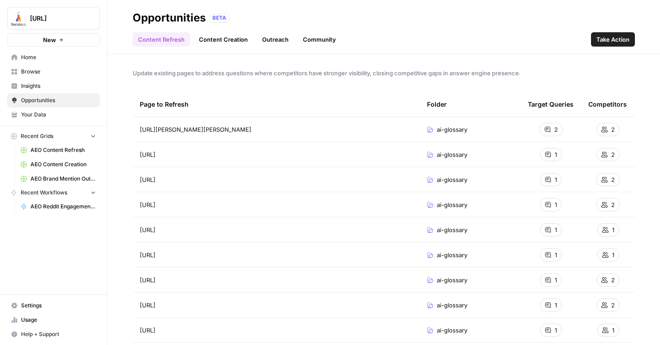
click at [316, 38] on link "Community" at bounding box center [319, 39] width 44 height 14
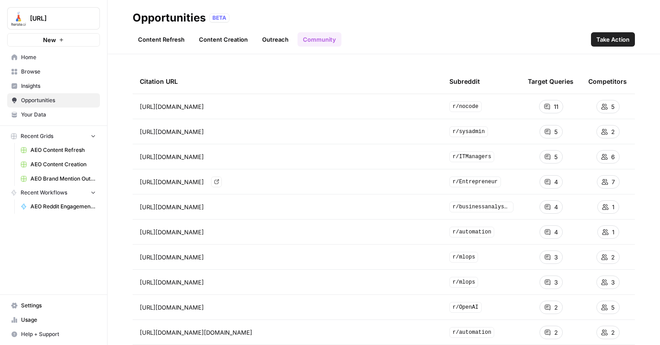
scroll to position [30, 0]
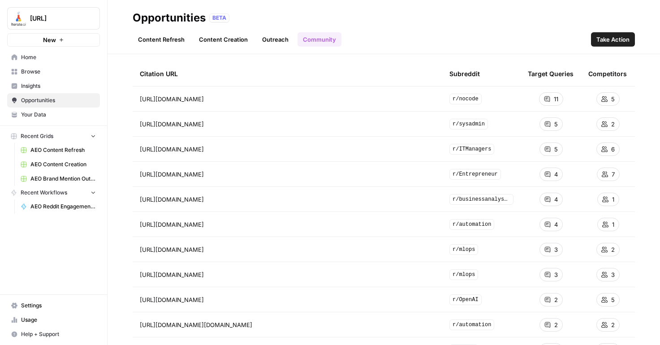
click at [34, 75] on span "Browse" at bounding box center [58, 72] width 75 height 8
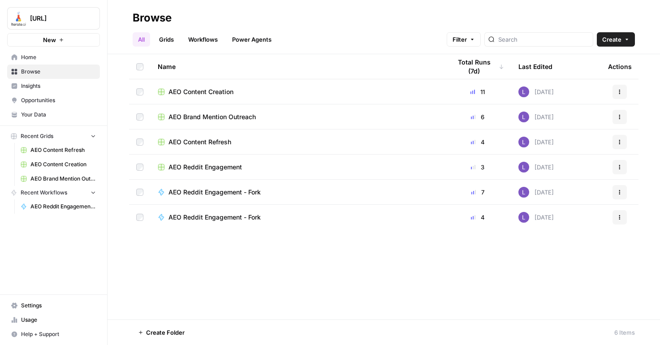
click at [167, 35] on link "Grids" at bounding box center [167, 39] width 26 height 14
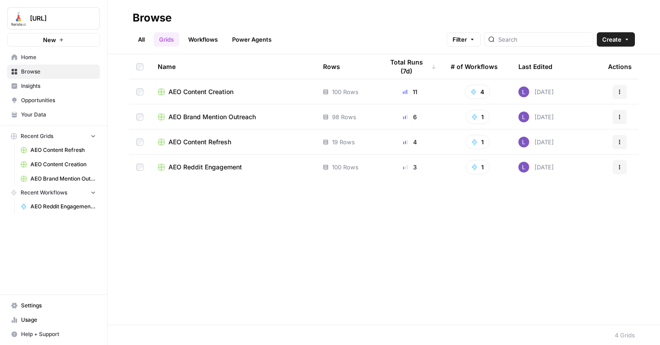
click at [210, 170] on span "AEO Reddit Engagement" at bounding box center [204, 167] width 73 height 9
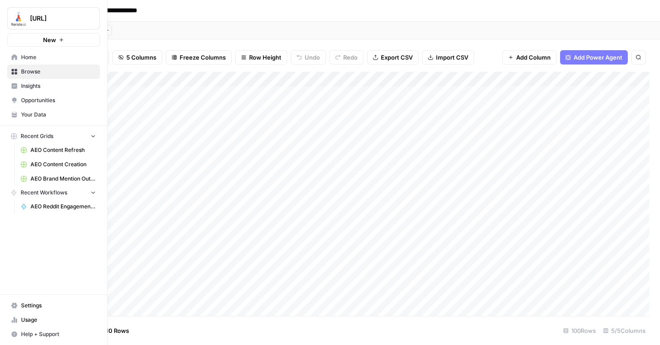
click at [10, 306] on link "Settings" at bounding box center [53, 305] width 93 height 14
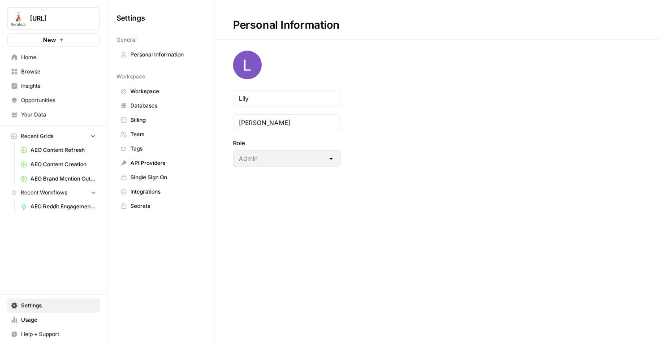
click at [142, 189] on span "Integrations" at bounding box center [165, 192] width 71 height 8
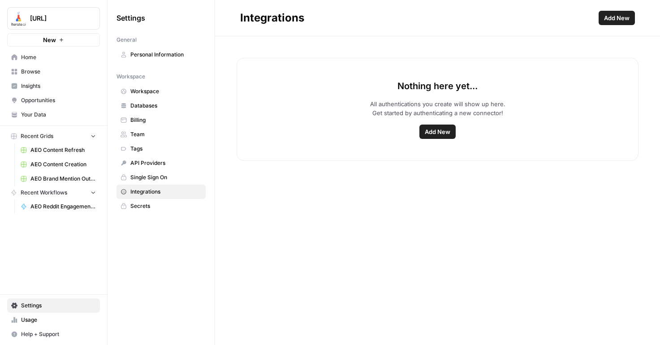
click at [31, 60] on span "Home" at bounding box center [58, 57] width 75 height 8
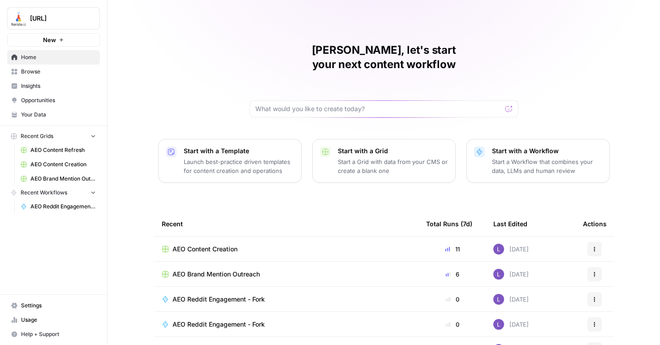
click at [43, 98] on span "Opportunities" at bounding box center [58, 100] width 75 height 8
